Goal: Complete application form: Complete application form

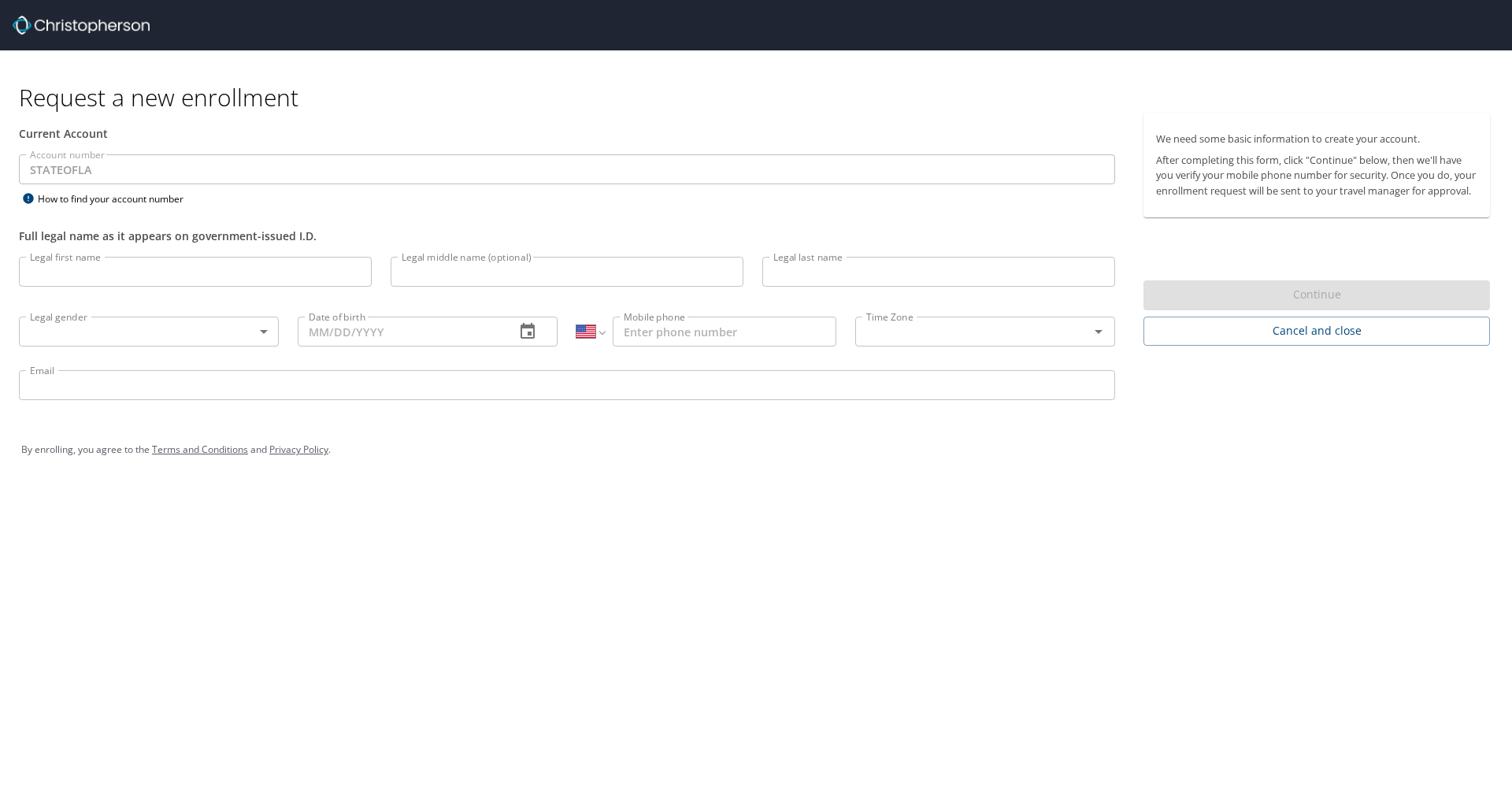
select select "US"
click at [148, 274] on input "Legal first name" at bounding box center [195, 271] width 353 height 30
type input "[PERSON_NAME]"
type input "Tsui"
type input "[PHONE_NUMBER]"
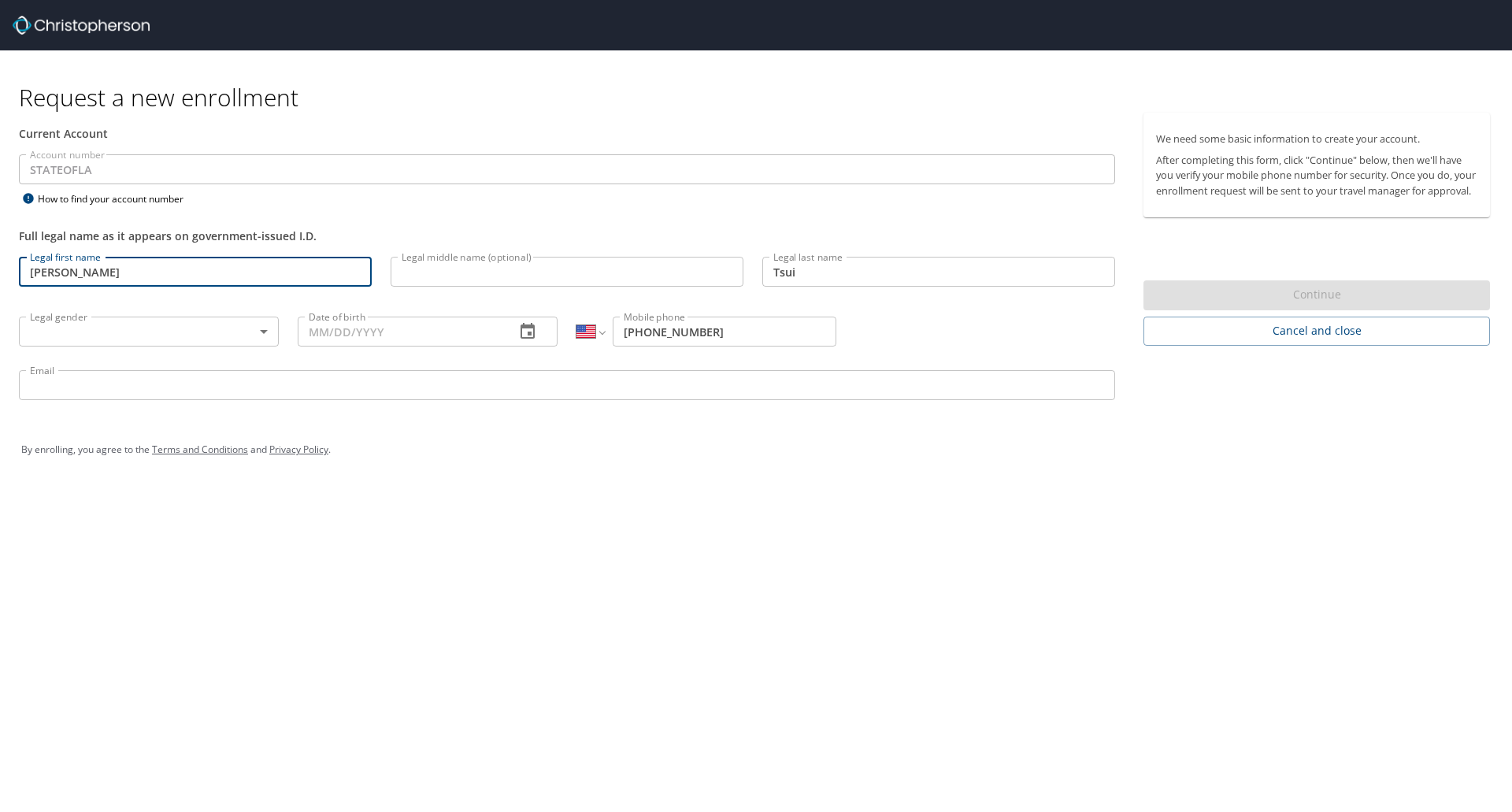
type input "[EMAIL_ADDRESS][DOMAIN_NAME]"
click at [494, 272] on input "Legal middle name (optional)" at bounding box center [566, 271] width 353 height 30
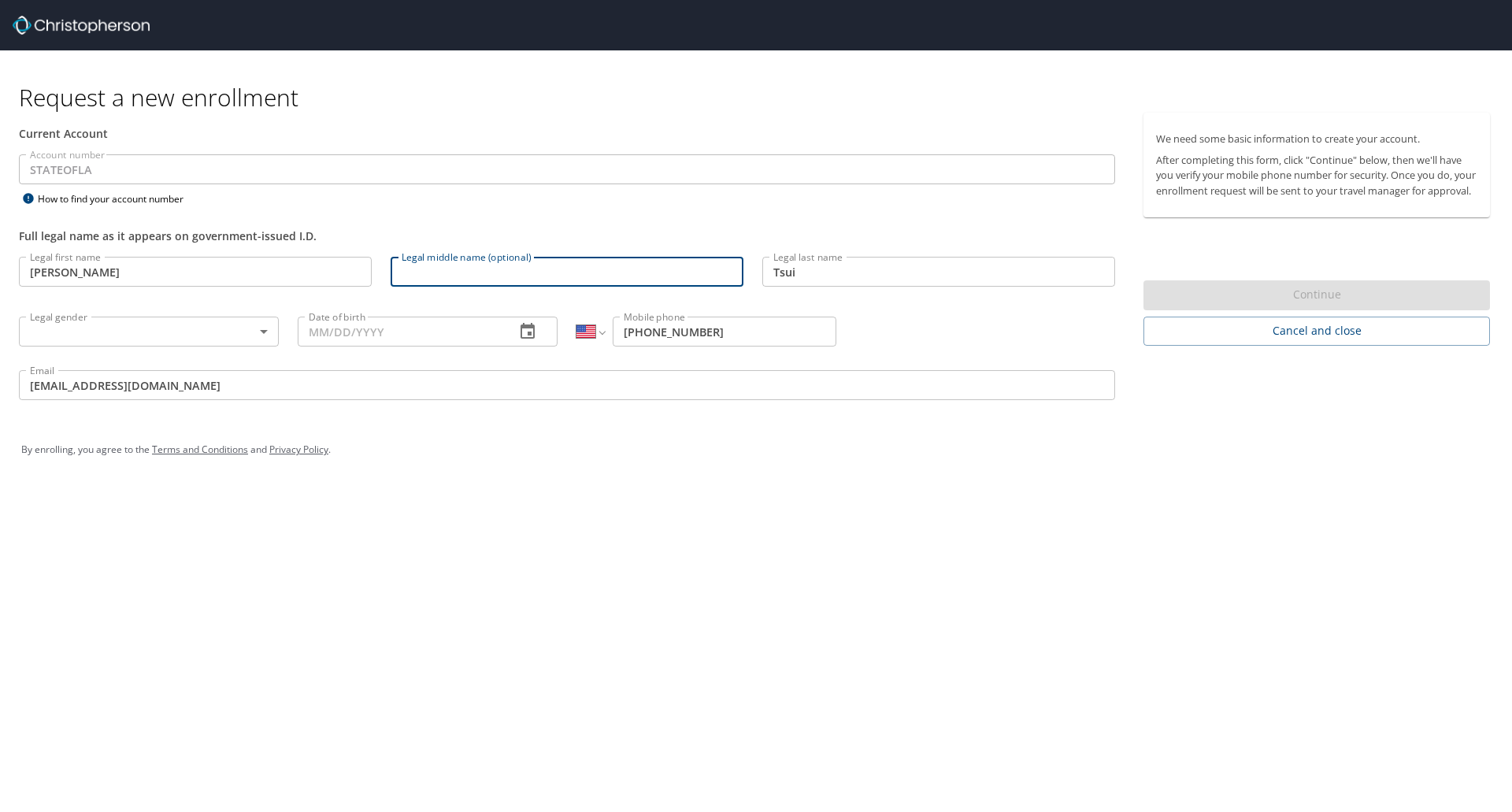
click at [494, 272] on input "Legal middle name (optional)" at bounding box center [566, 271] width 353 height 30
click at [406, 265] on input "Y [PERSON_NAME]" at bounding box center [566, 271] width 353 height 30
type input "[PERSON_NAME]"
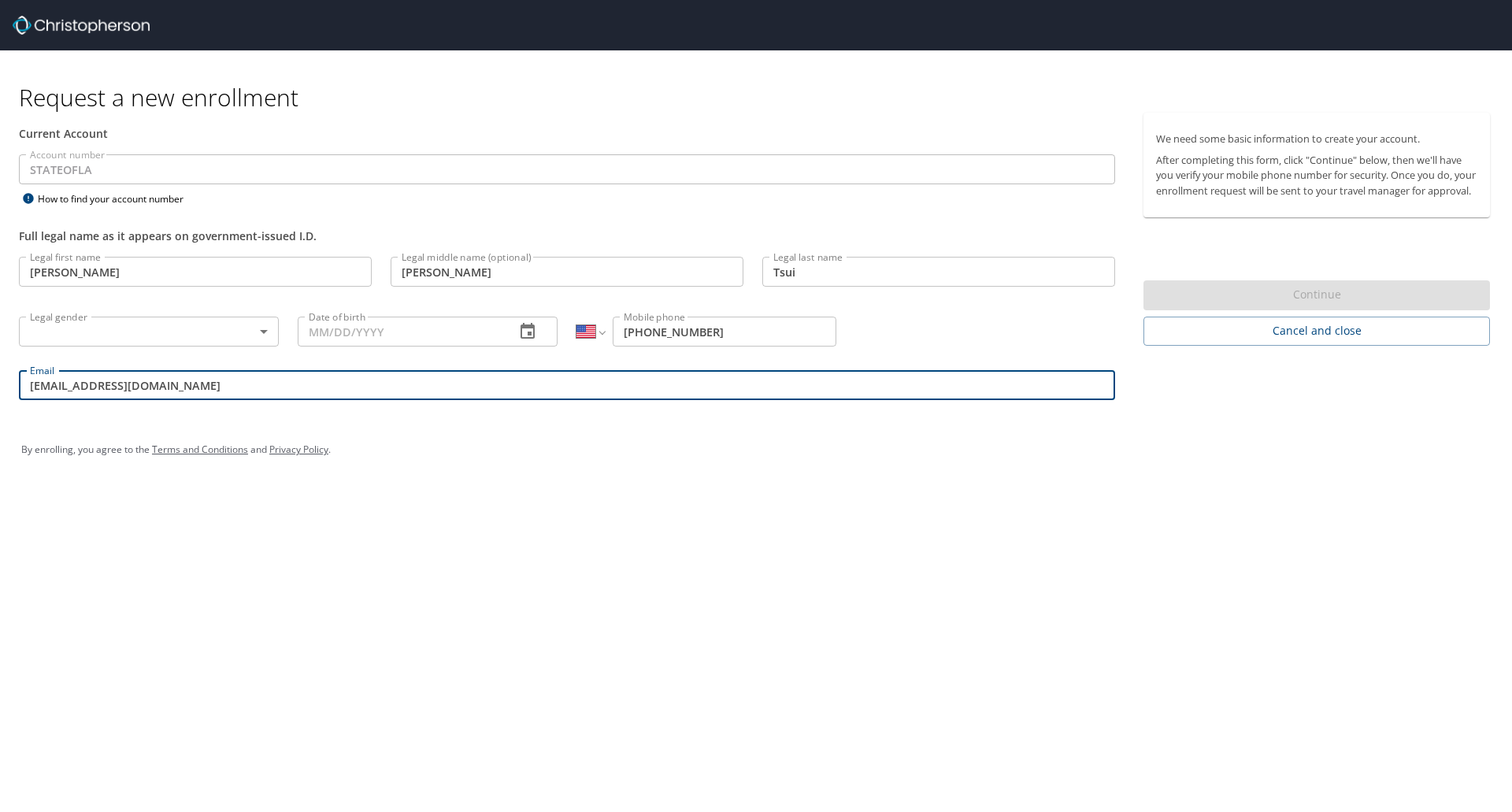
click at [274, 374] on input "[EMAIL_ADDRESS][DOMAIN_NAME]" at bounding box center [567, 385] width 1096 height 30
drag, startPoint x: 248, startPoint y: 377, endPoint x: 0, endPoint y: 353, distance: 249.2
click at [0, 353] on div "Current Account Account number STATEOFLA Account number How to find your accoun…" at bounding box center [567, 263] width 1134 height 302
click at [88, 336] on body "Request a new enrollment Current Account Account number STATEOFLA Account numbe…" at bounding box center [756, 406] width 1512 height 812
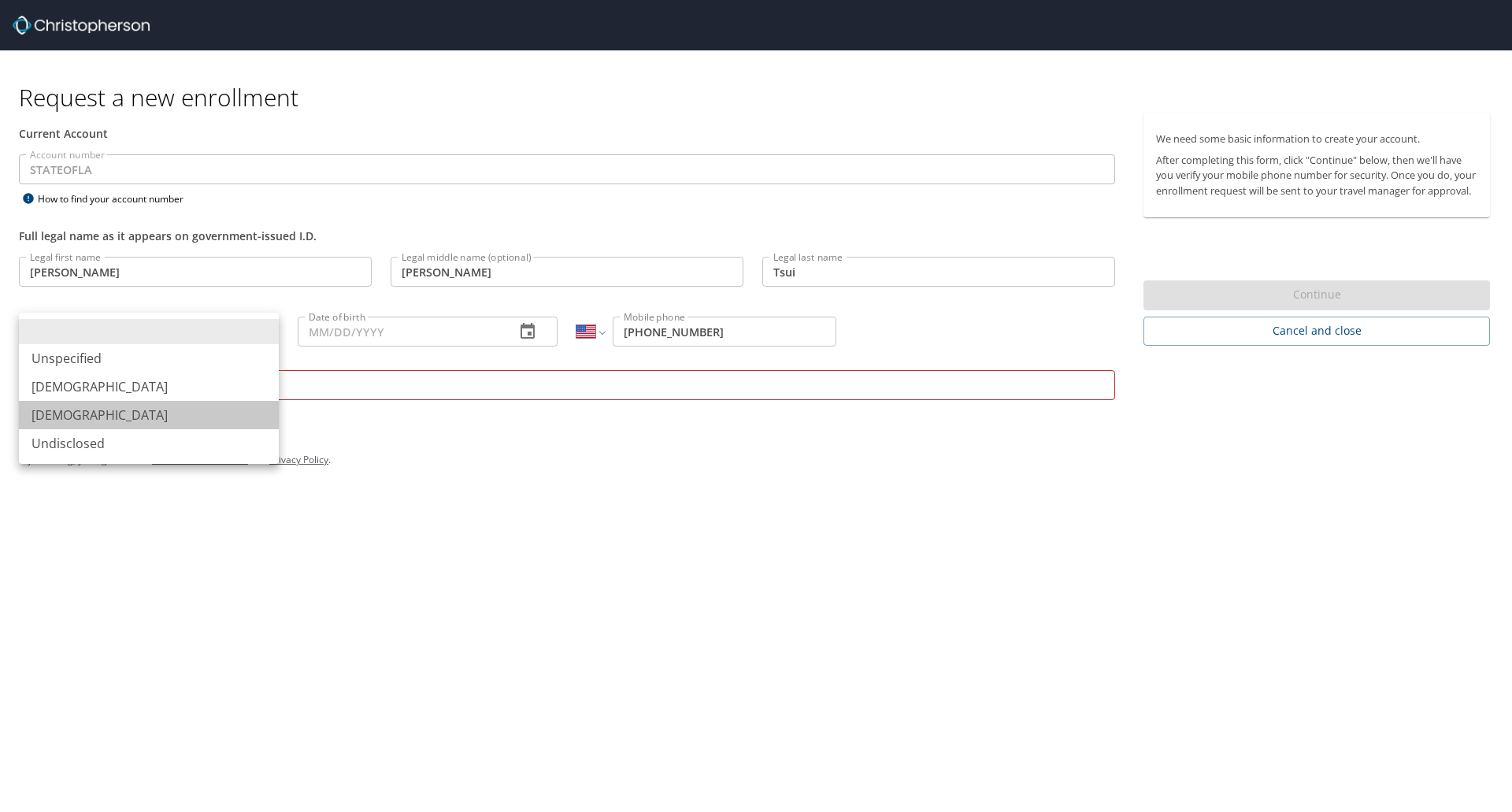
click at [115, 408] on li "[DEMOGRAPHIC_DATA]" at bounding box center [149, 415] width 260 height 29
type input "[DEMOGRAPHIC_DATA]"
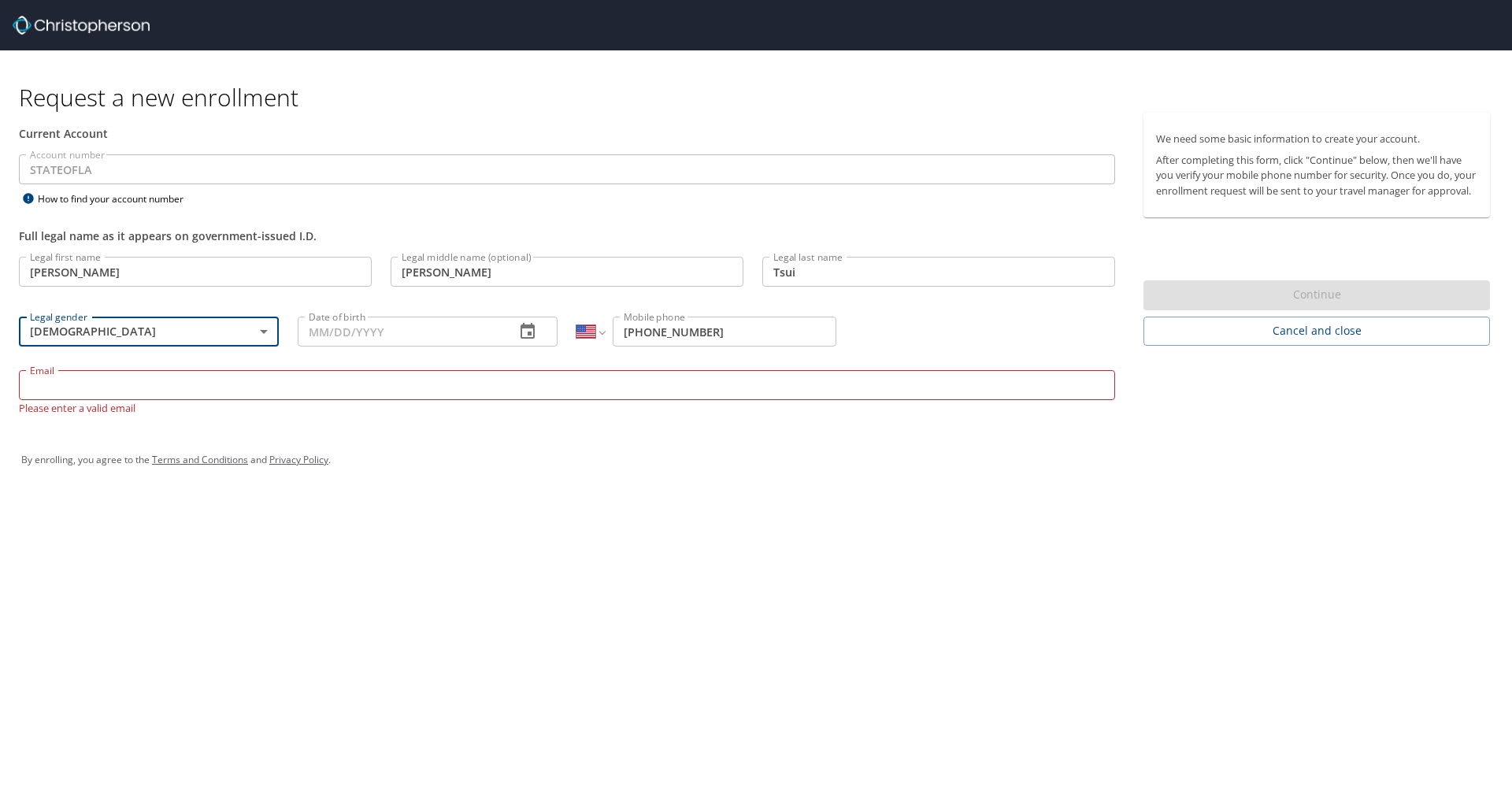
click at [395, 330] on input "Date of birth" at bounding box center [400, 332] width 205 height 30
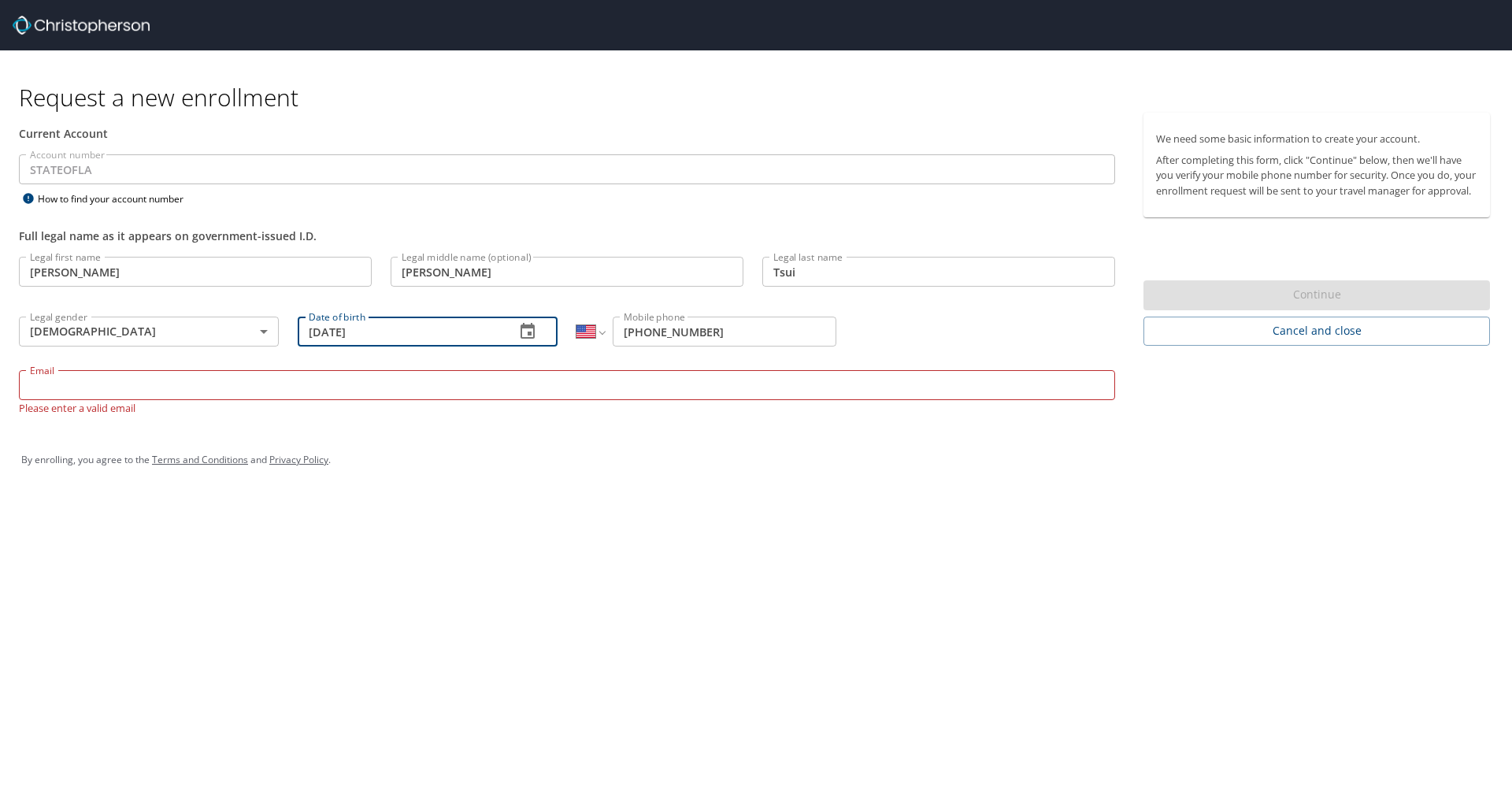
type input "[DATE]"
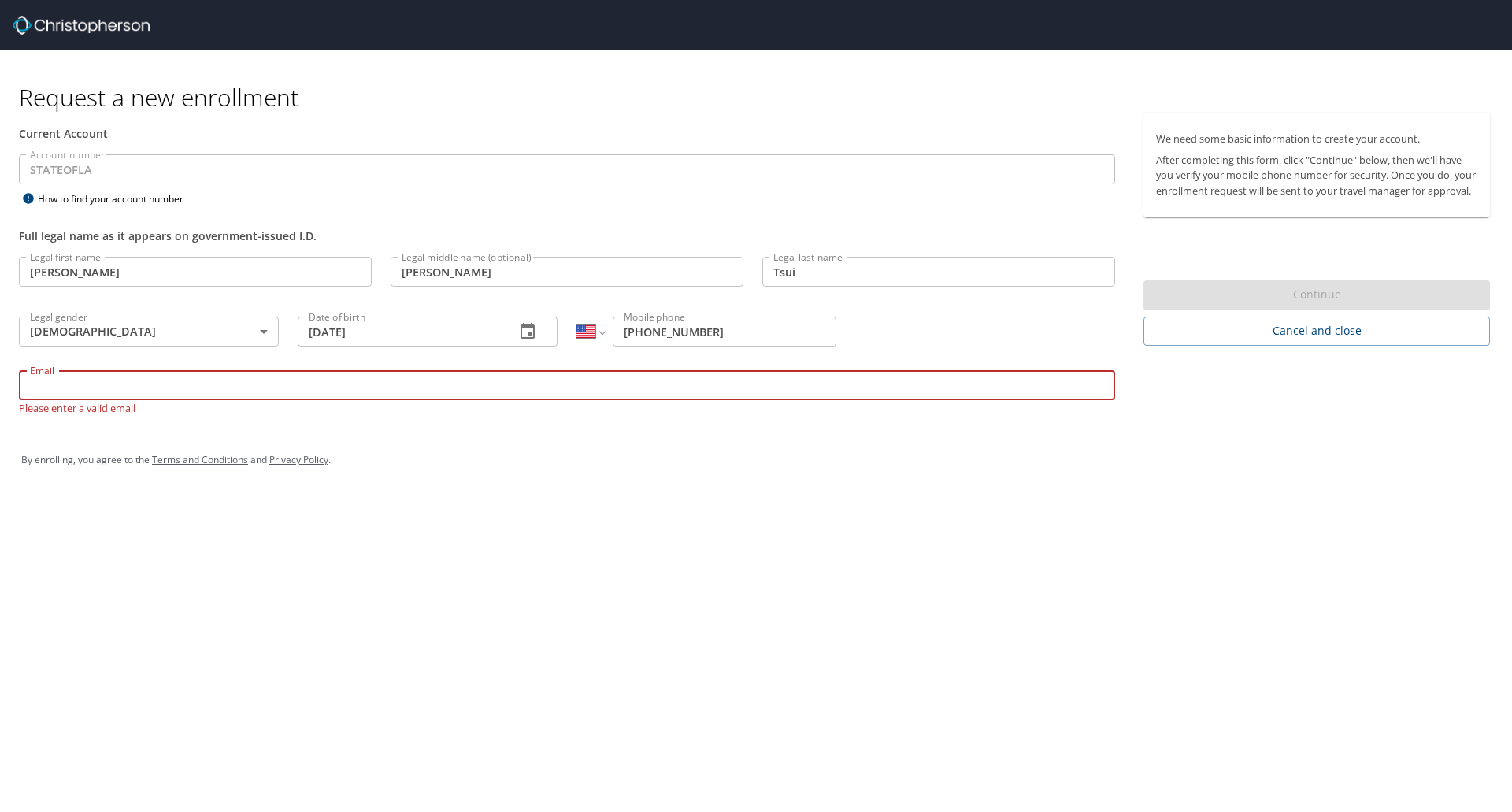
click at [410, 388] on input "Email" at bounding box center [567, 385] width 1096 height 30
type input "l"
type input "[PERSON_NAME][EMAIL_ADDRESS][PERSON_NAME][DOMAIN_NAME]"
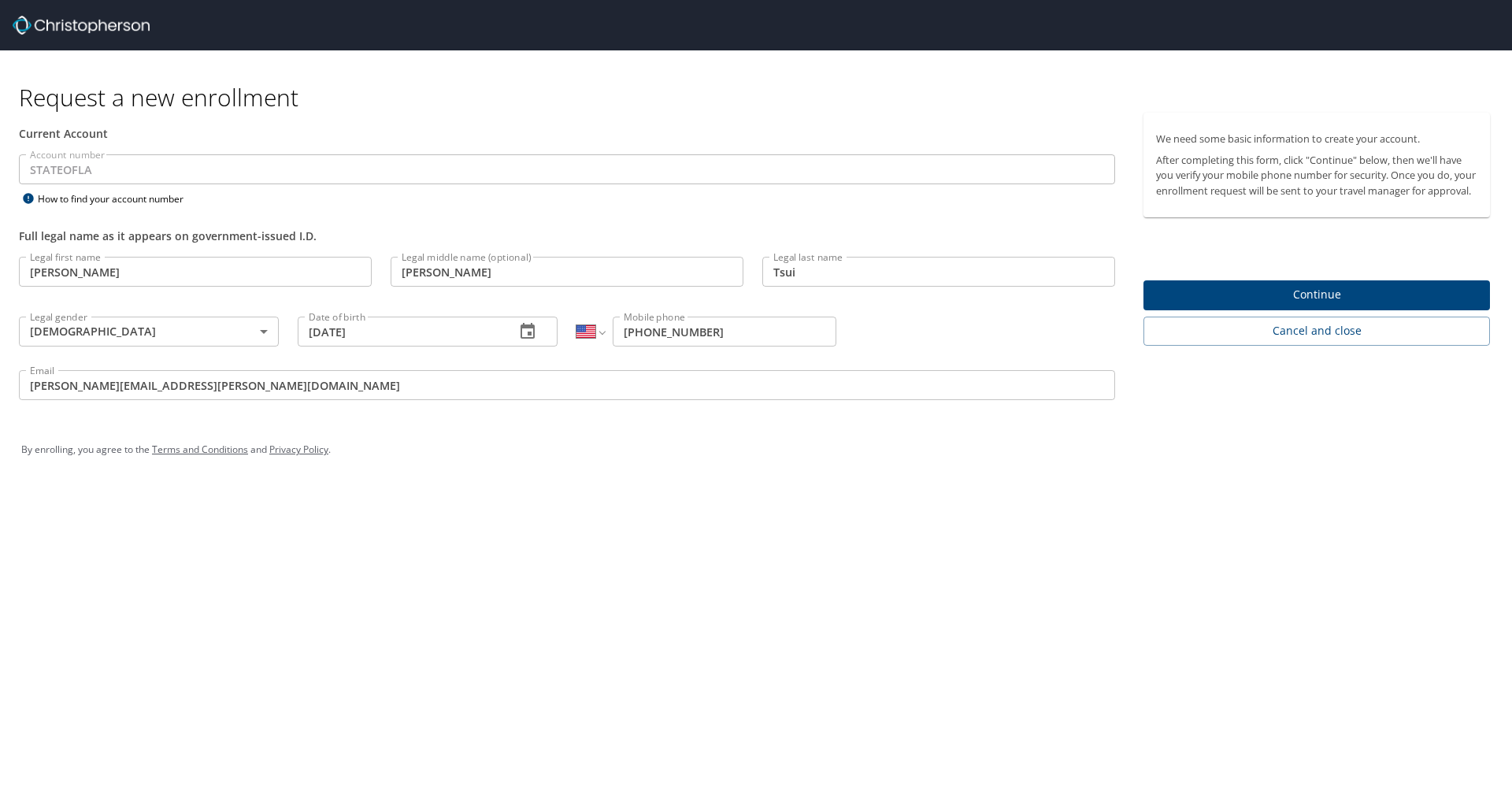
click at [750, 462] on div "By enrolling, you agree to the Terms and Conditions and Privacy Policy ." at bounding box center [756, 449] width 1469 height 39
click at [1399, 305] on span "Continue" at bounding box center [1316, 295] width 321 height 20
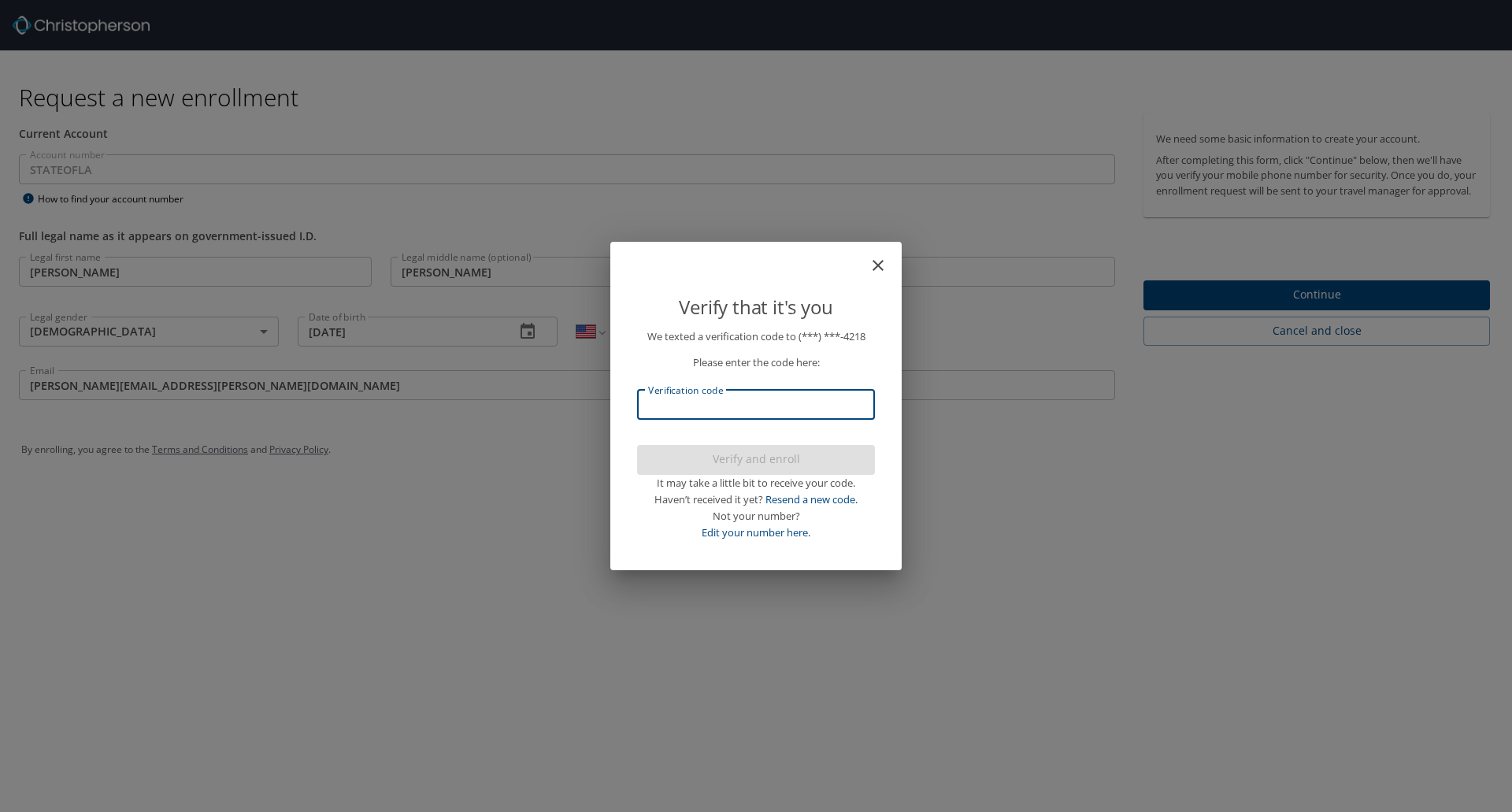
click at [747, 404] on input "Verification code" at bounding box center [756, 404] width 238 height 30
type input "203742"
